Goal: Task Accomplishment & Management: Complete application form

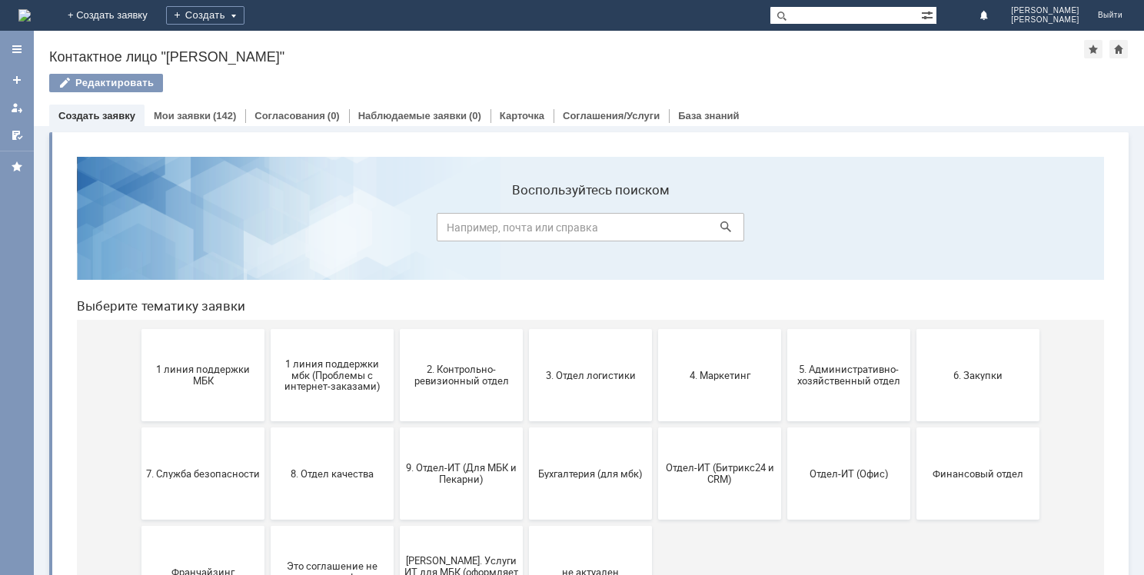
click at [31, 13] on img at bounding box center [24, 15] width 12 height 12
click at [200, 119] on link "Мои заявки" at bounding box center [182, 116] width 57 height 12
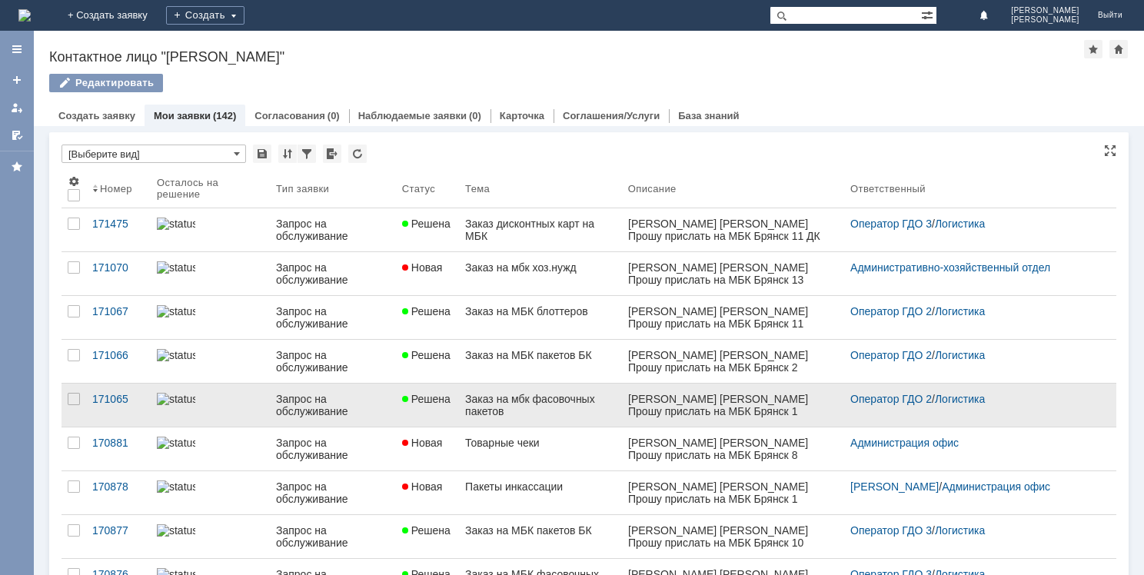
click at [697, 397] on div "Ячменёва АА Прошу прислать на МБК Брянск 1 фасовочные пакеты 5 упаковок на МБК …" at bounding box center [732, 436] width 210 height 86
click at [289, 411] on div "Запрос на обслуживание" at bounding box center [333, 405] width 114 height 25
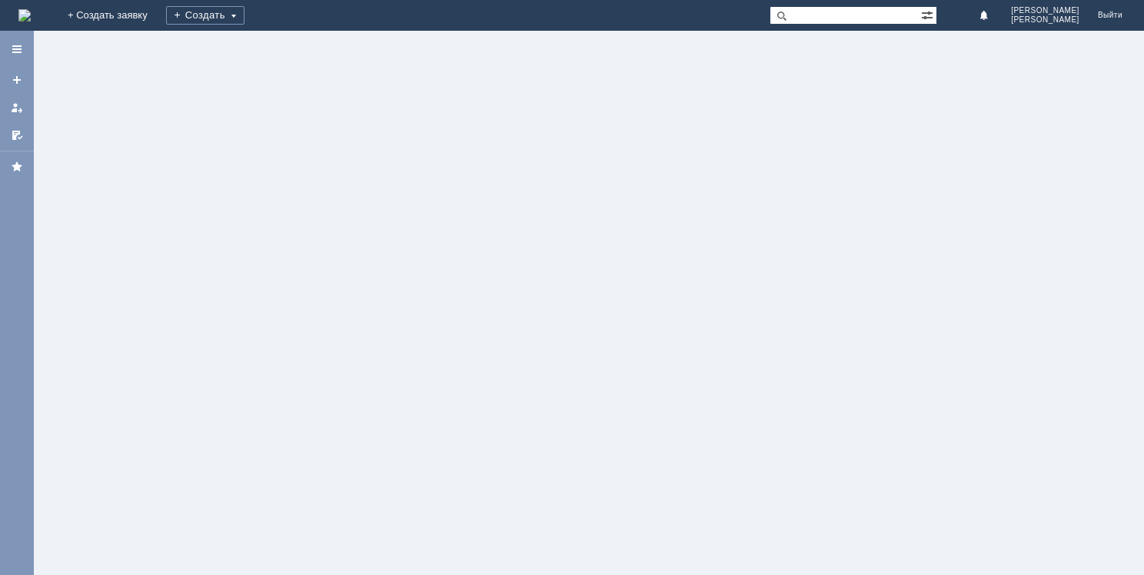
click at [289, 411] on div at bounding box center [589, 303] width 1110 height 544
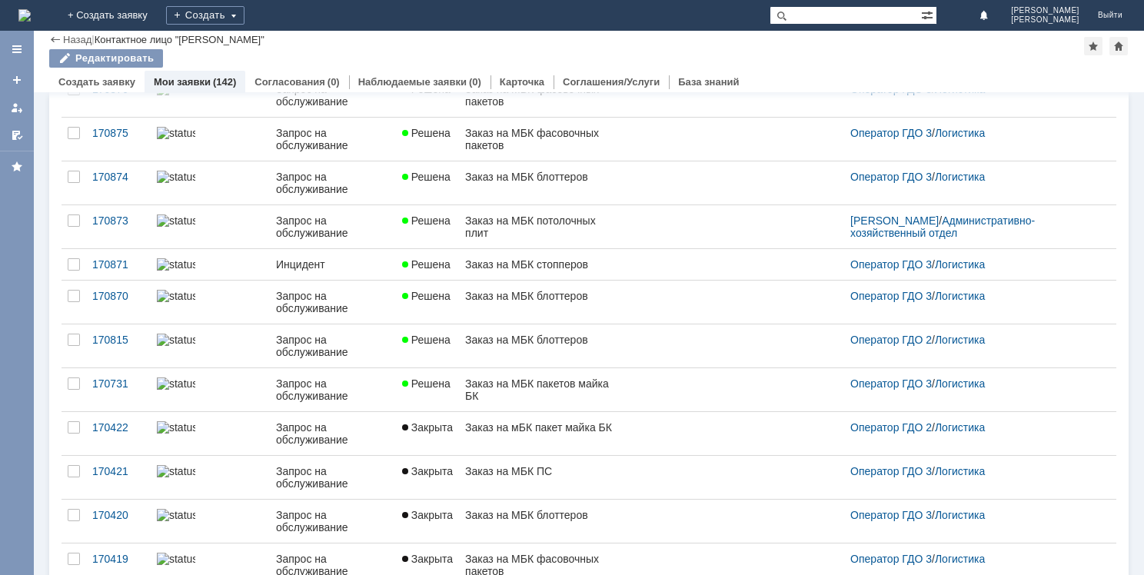
scroll to position [498, 0]
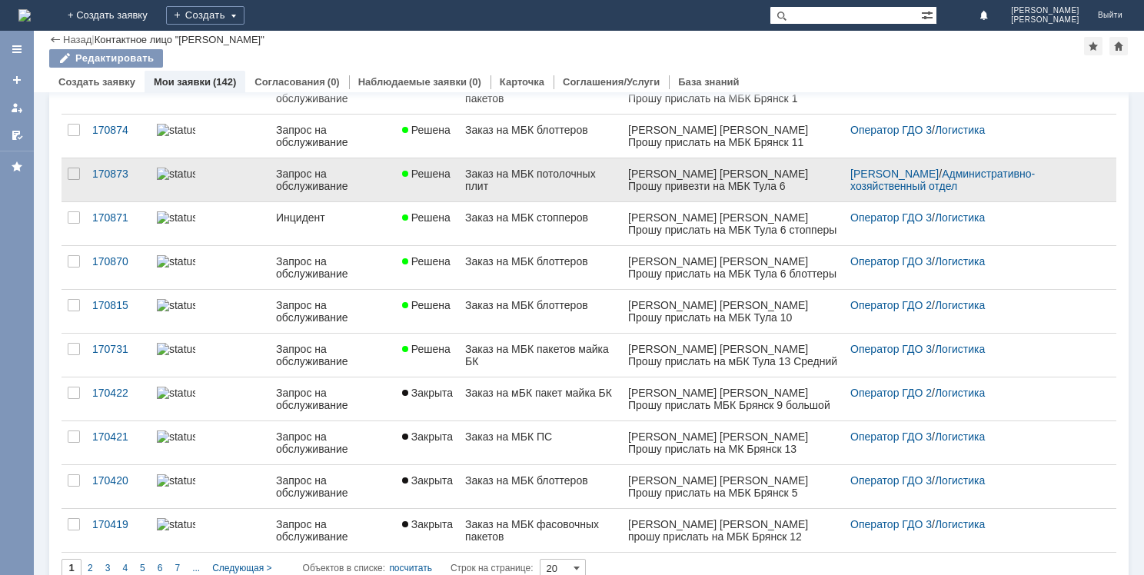
click at [550, 172] on div "Заказ на МБК потолочных плит" at bounding box center [540, 180] width 151 height 25
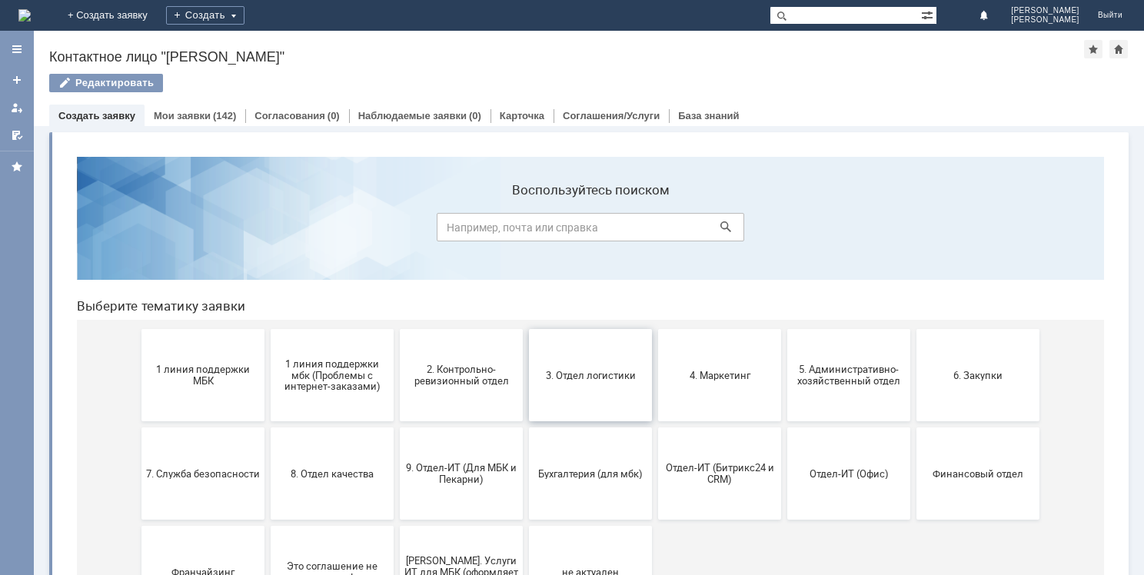
click at [609, 394] on button "3. Отдел логистики" at bounding box center [590, 375] width 123 height 92
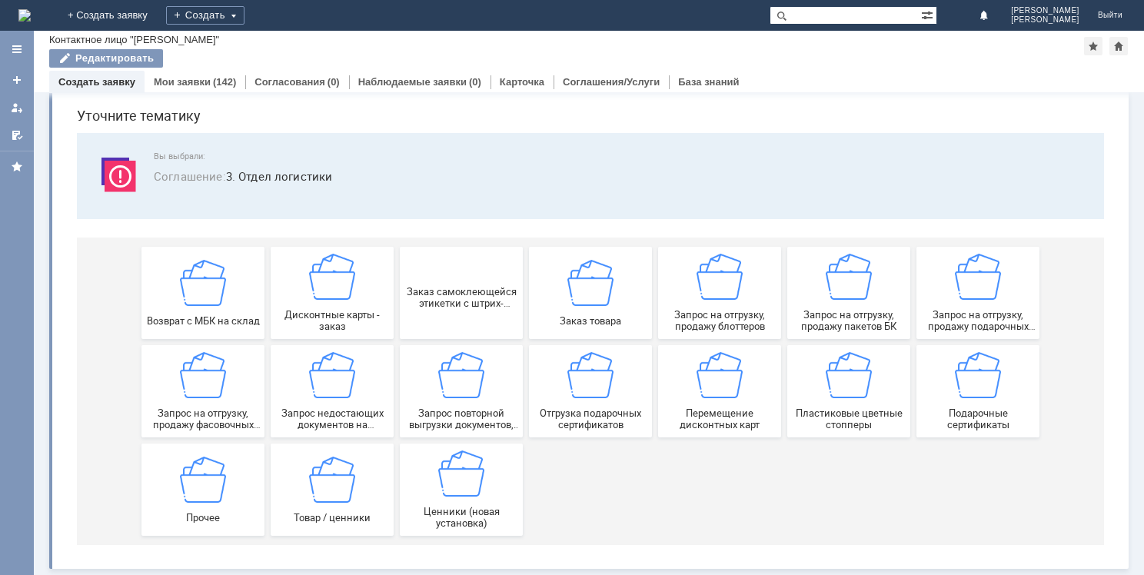
scroll to position [51, 0]
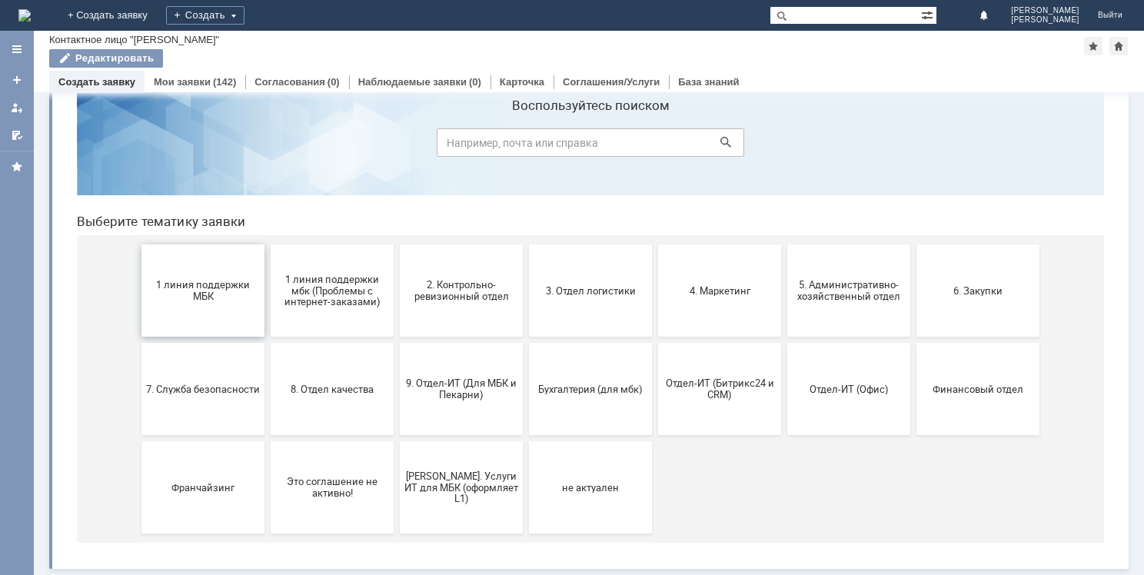
click at [216, 291] on span "1 линия поддержки МБК" at bounding box center [203, 290] width 114 height 23
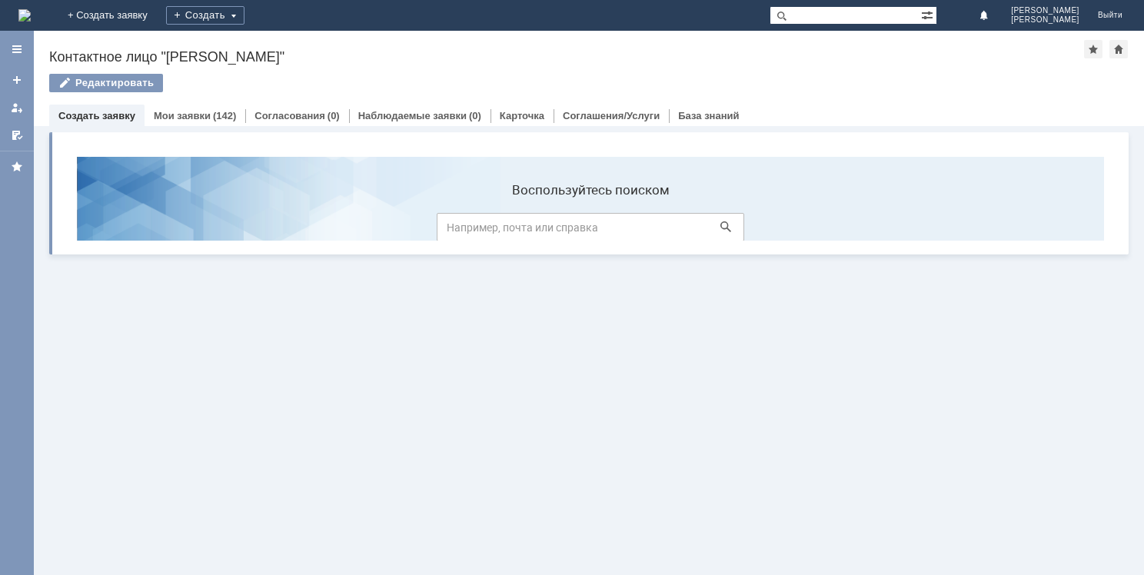
scroll to position [0, 0]
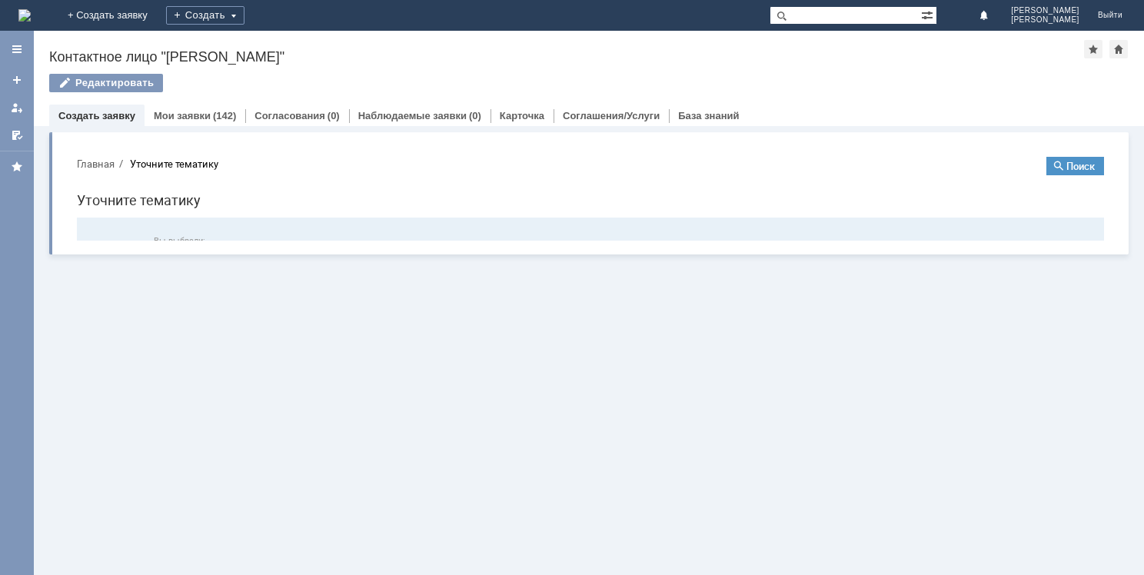
click at [216, 293] on html "Главная Уточните тематику Поиск Уточните тематику Вы выбрали: Соглашение : 1 ли…" at bounding box center [591, 295] width 1052 height 301
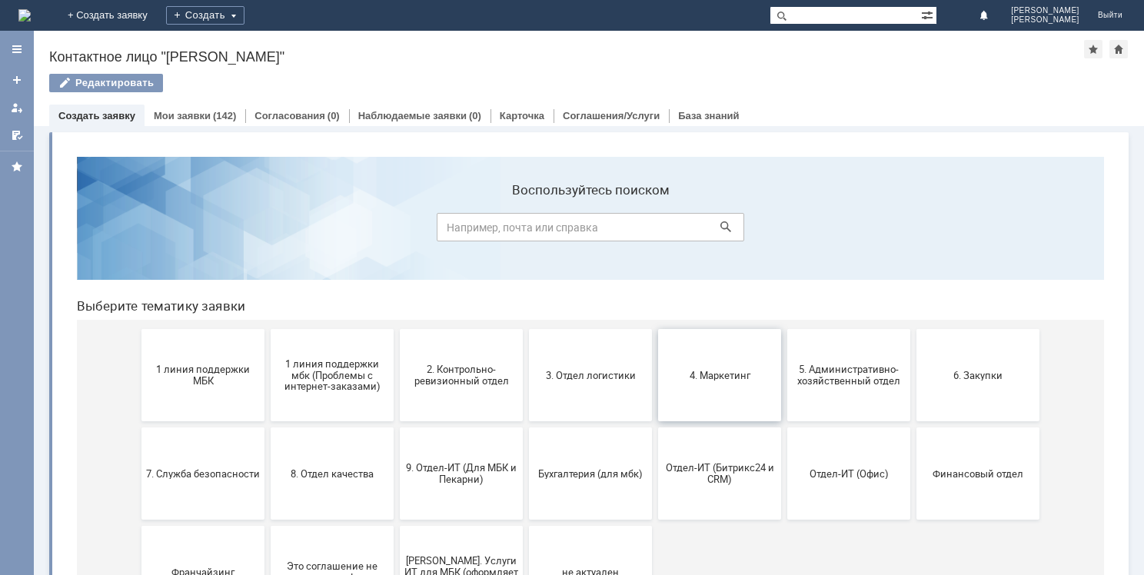
click at [689, 391] on button "4. Маркетинг" at bounding box center [719, 375] width 123 height 92
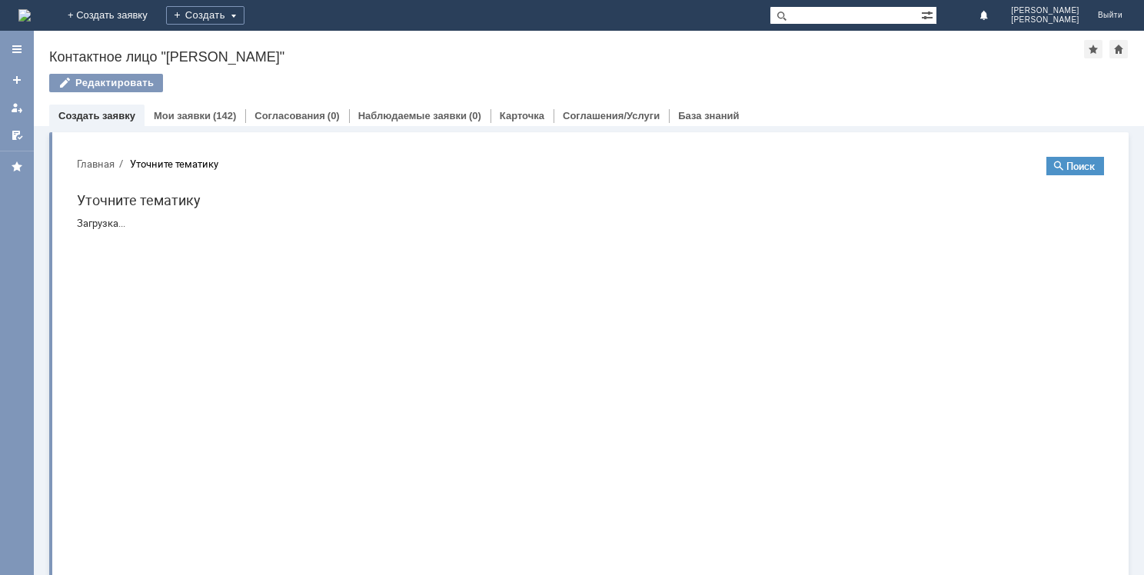
click at [689, 241] on html "Главная Уточните тематику Поиск Уточните тематику Загрузка..." at bounding box center [591, 193] width 1052 height 97
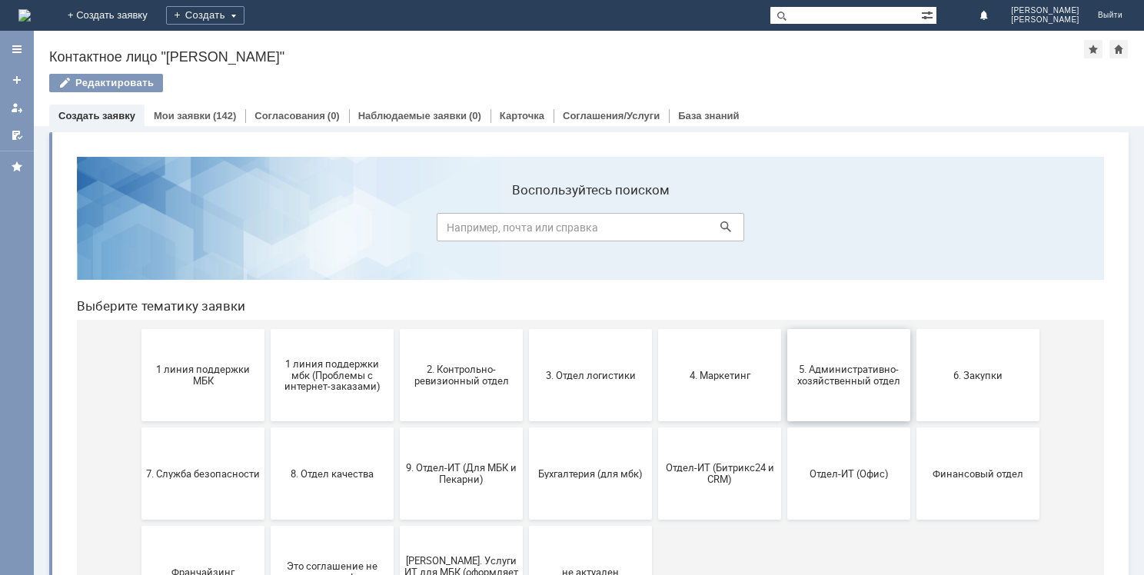
click at [866, 400] on button "5. Административно-хозяйственный отдел" at bounding box center [848, 375] width 123 height 92
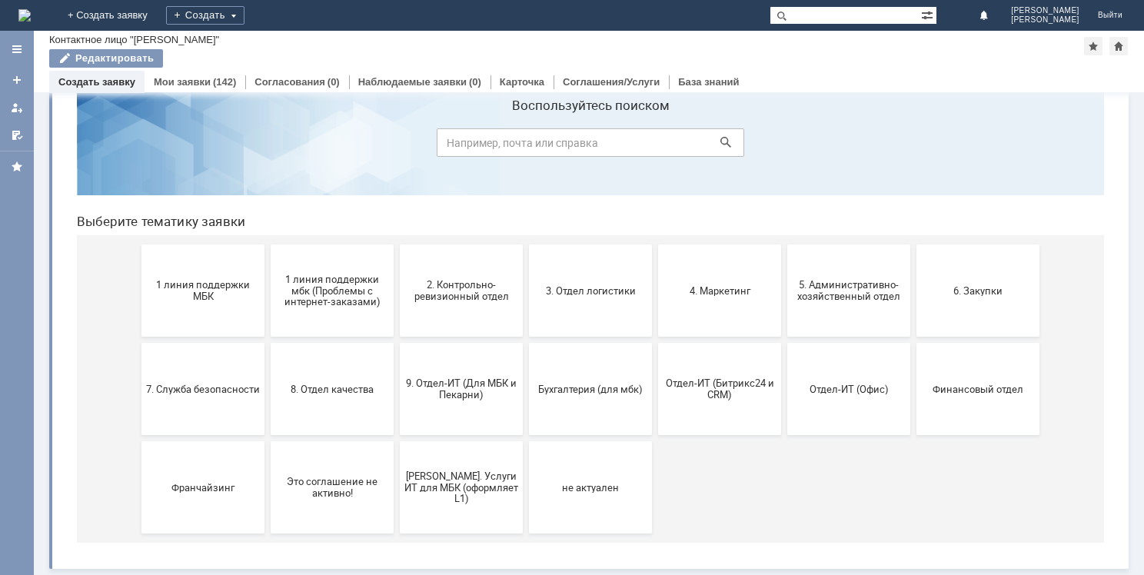
scroll to position [51, 0]
click at [827, 414] on button "Отдел-ИТ (Офис)" at bounding box center [848, 389] width 123 height 92
click at [830, 392] on span "Отдел-ИТ (Офис)" at bounding box center [849, 389] width 114 height 12
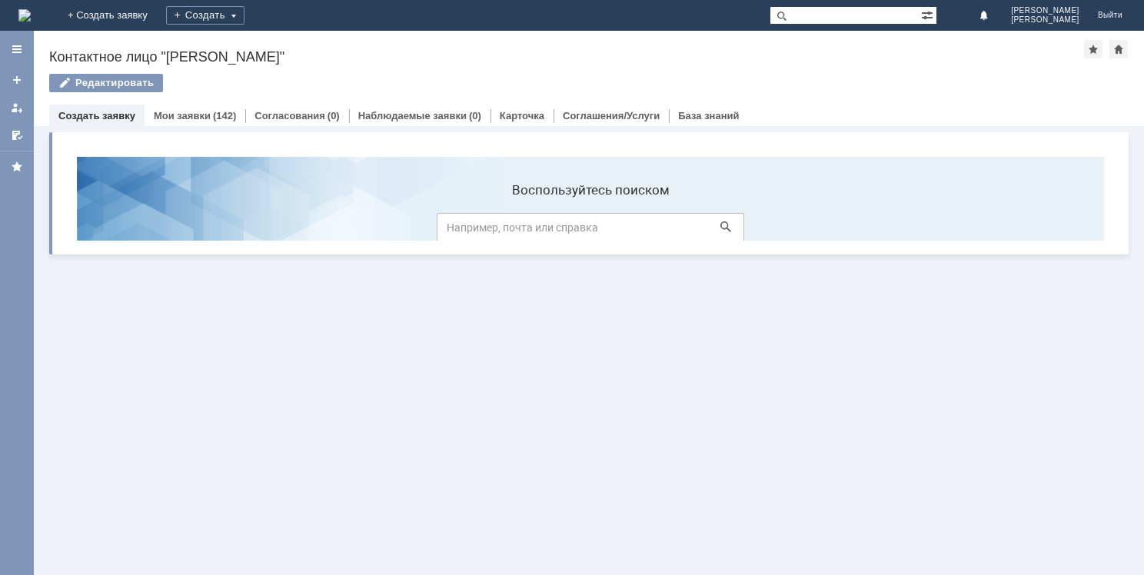
scroll to position [0, 0]
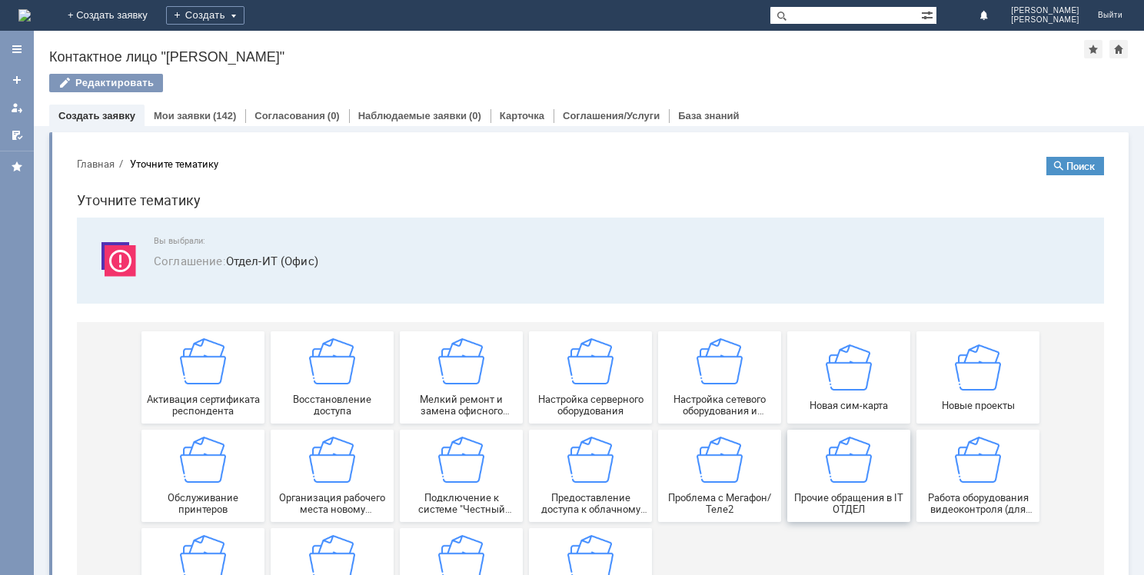
click at [880, 507] on span "Прочие обращения в IT ОТДЕЛ" at bounding box center [849, 503] width 114 height 23
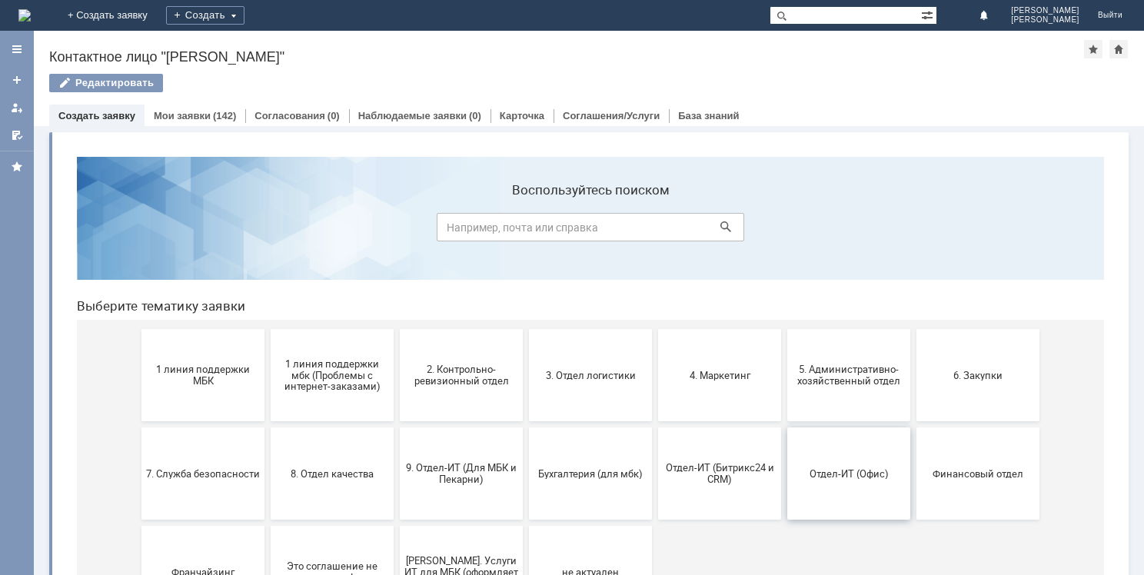
click at [884, 491] on button "Отдел-ИТ (Офис)" at bounding box center [848, 473] width 123 height 92
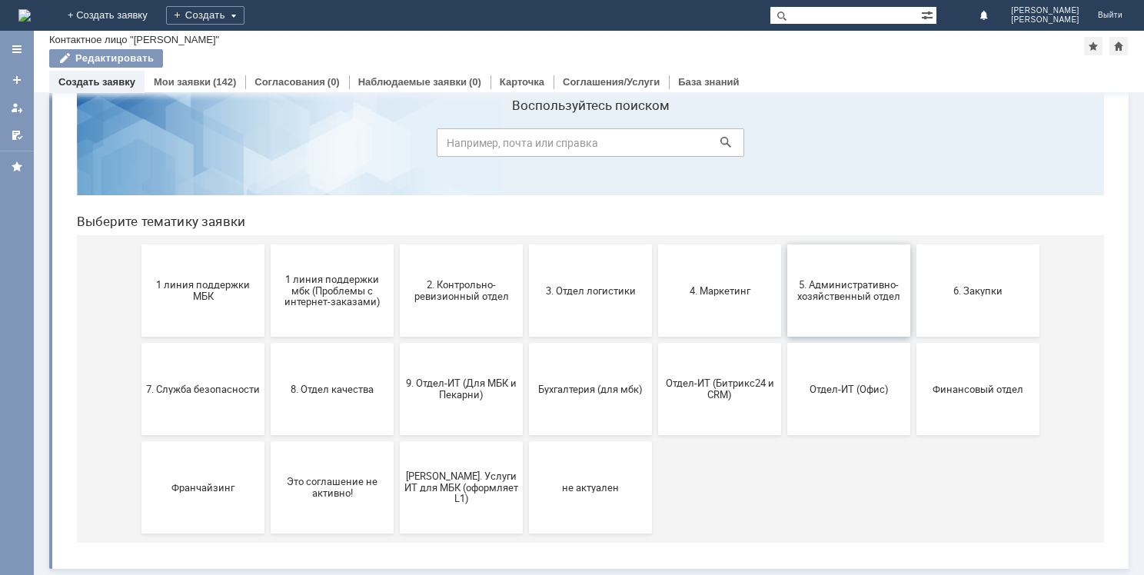
scroll to position [51, 0]
click at [854, 405] on button "Отдел-ИТ (Офис)" at bounding box center [848, 389] width 123 height 92
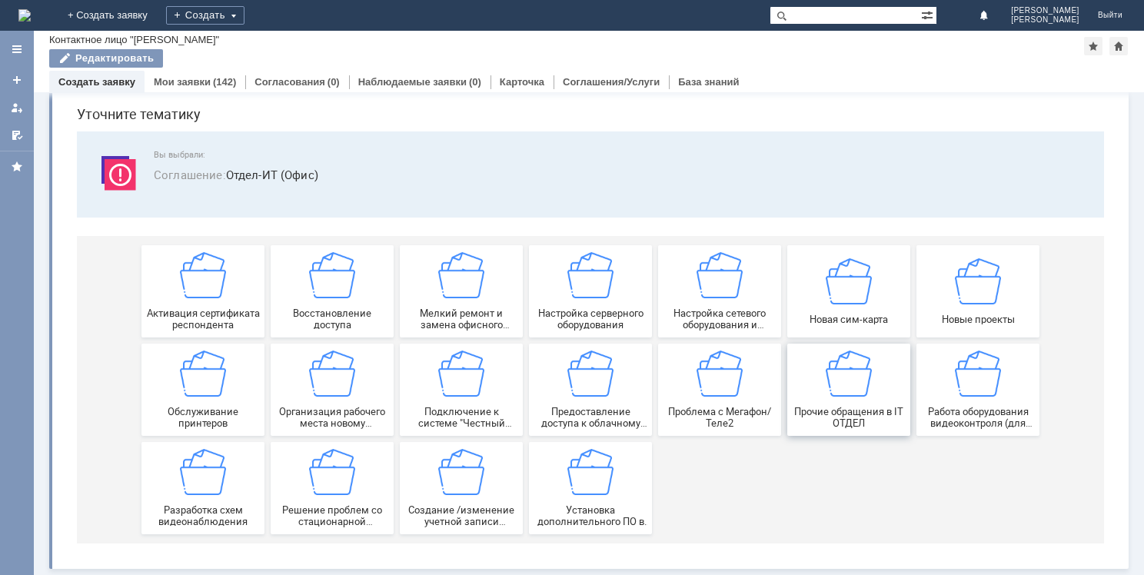
scroll to position [52, 0]
click at [817, 386] on div "Прочие обращения в IT ОТДЕЛ" at bounding box center [849, 390] width 114 height 78
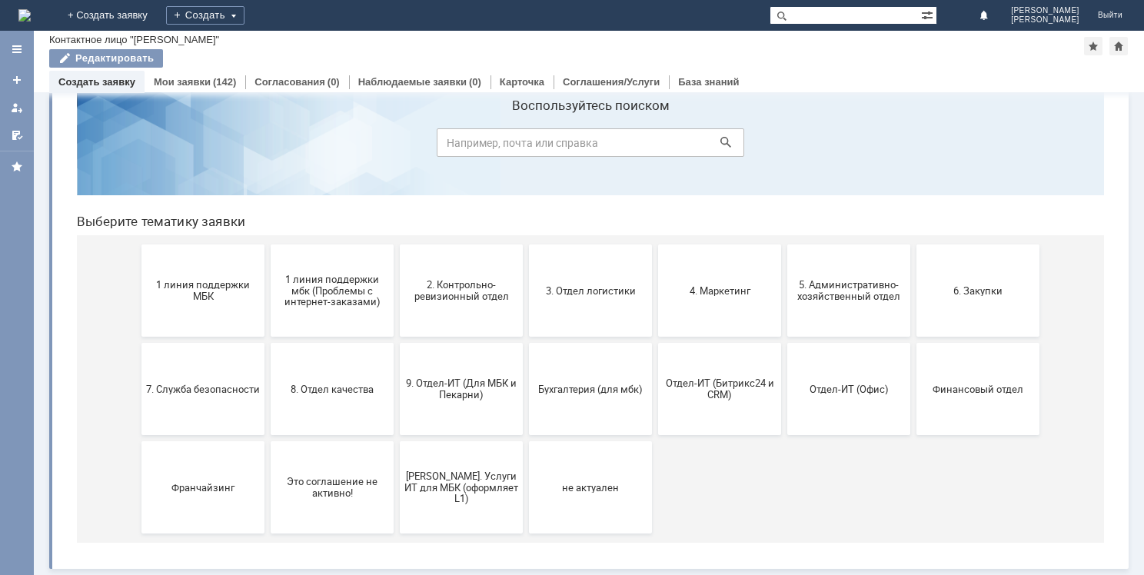
click at [31, 12] on img at bounding box center [24, 15] width 12 height 12
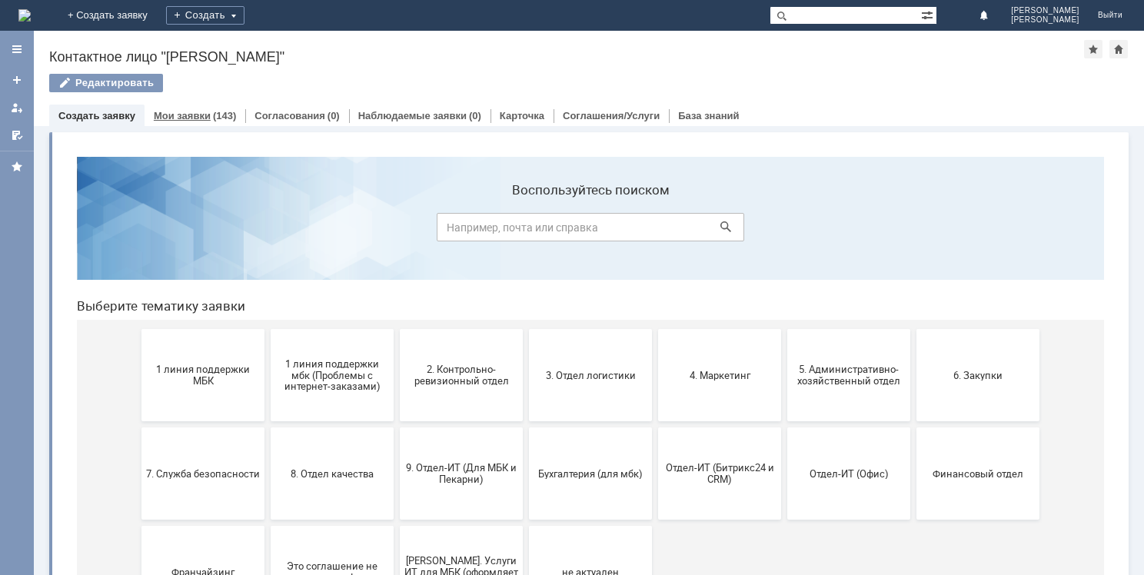
click at [163, 110] on link "Мои заявки" at bounding box center [182, 116] width 57 height 12
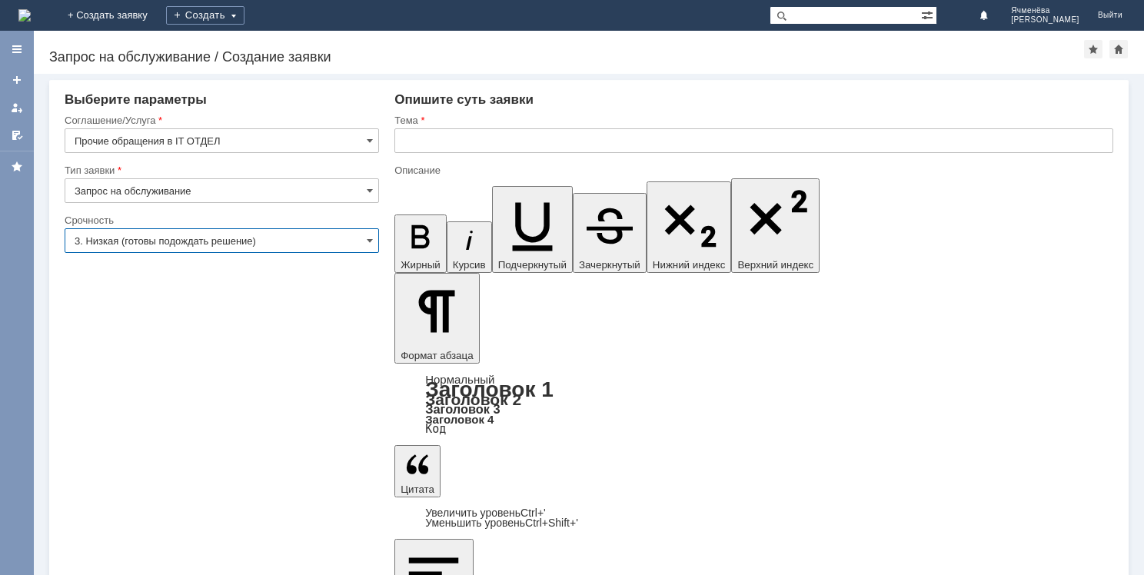
click at [197, 243] on input "3. Низкая (готовы подождать решение)" at bounding box center [222, 240] width 314 height 25
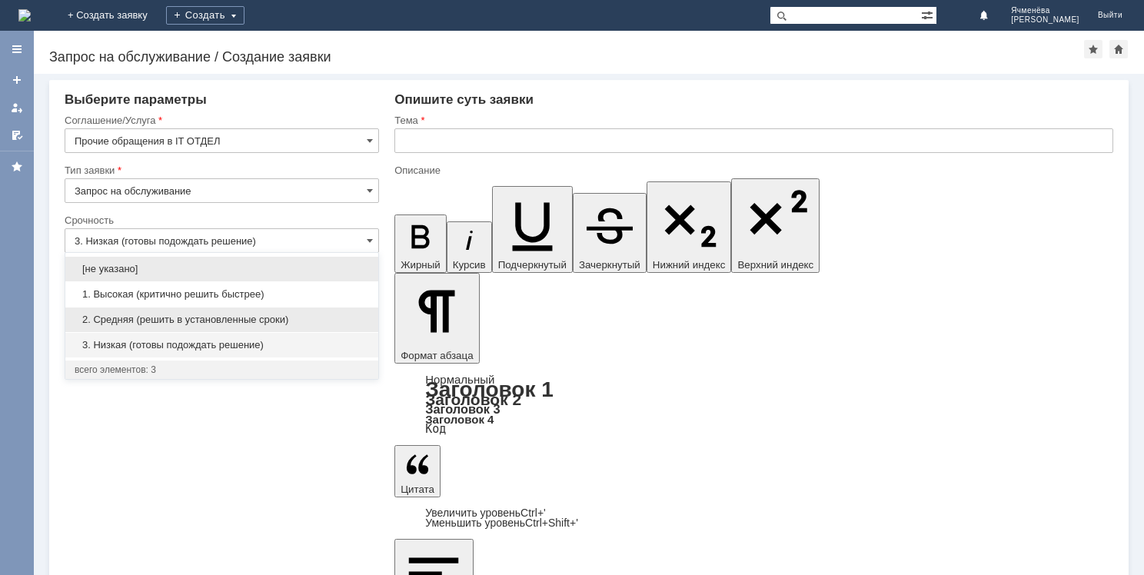
click at [187, 317] on span "2. Средняя (решить в установленные сроки)" at bounding box center [222, 320] width 294 height 12
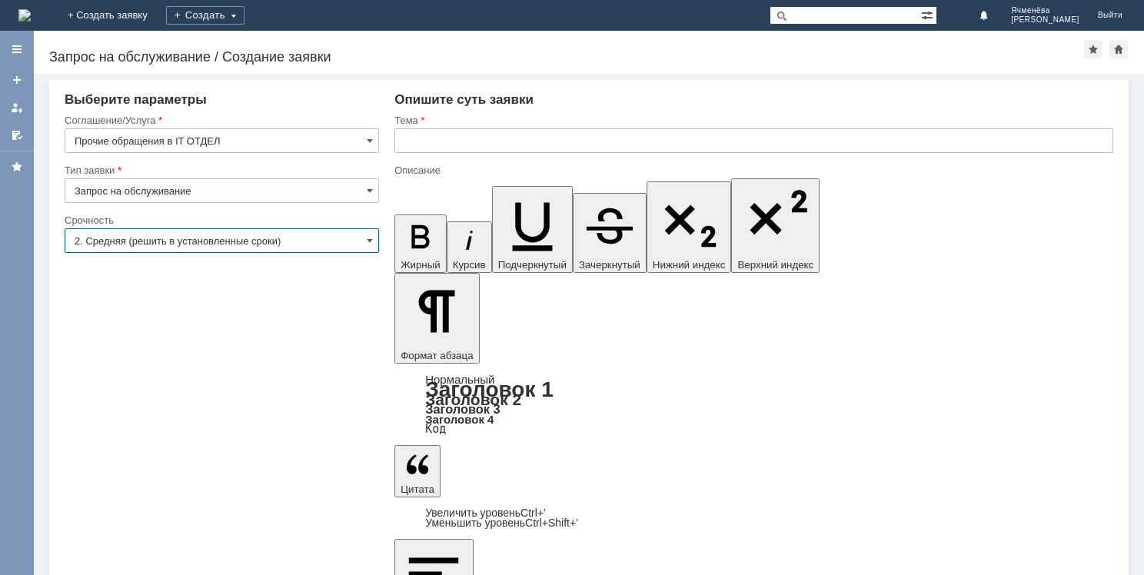
type input "2. Средняя (решить в установленные сроки)"
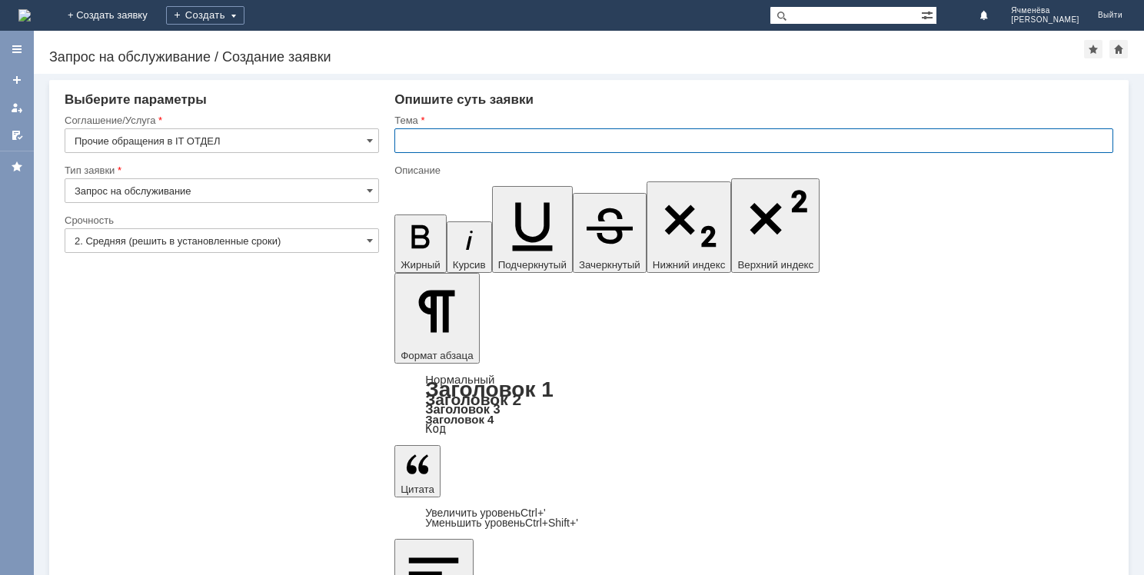
click at [461, 141] on input "text" at bounding box center [753, 140] width 719 height 25
click at [452, 138] on input "Создание адресных книг" at bounding box center [753, 140] width 719 height 25
type input "Создание общих адресных книг"
